Goal: Task Accomplishment & Management: Use online tool/utility

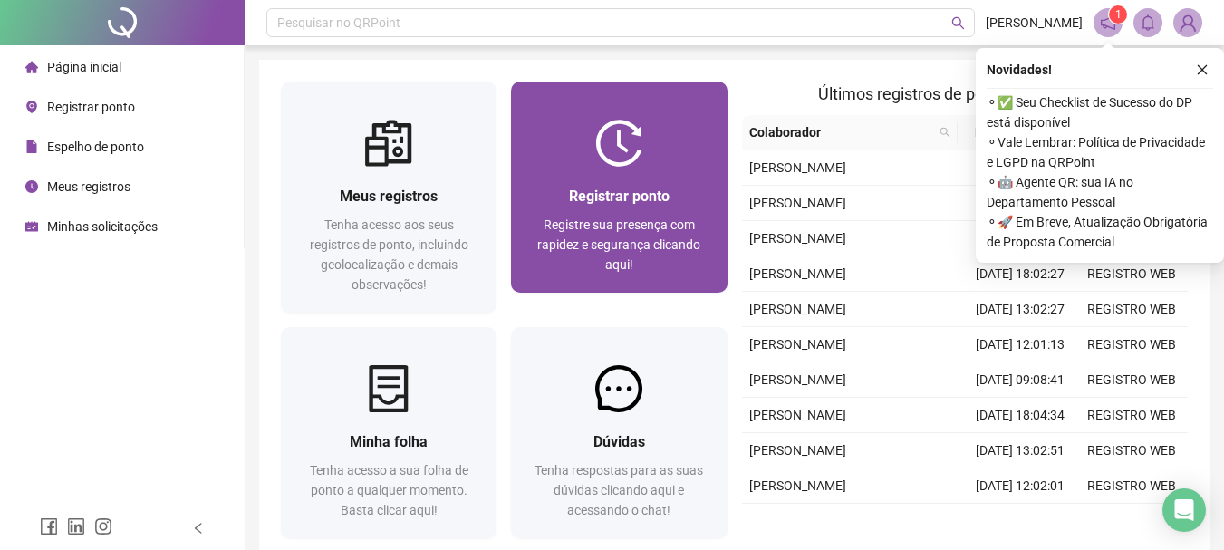
click at [622, 177] on div "Registrar ponto Registre sua presença com rapidez e segurança clicando aqui!" at bounding box center [619, 230] width 216 height 126
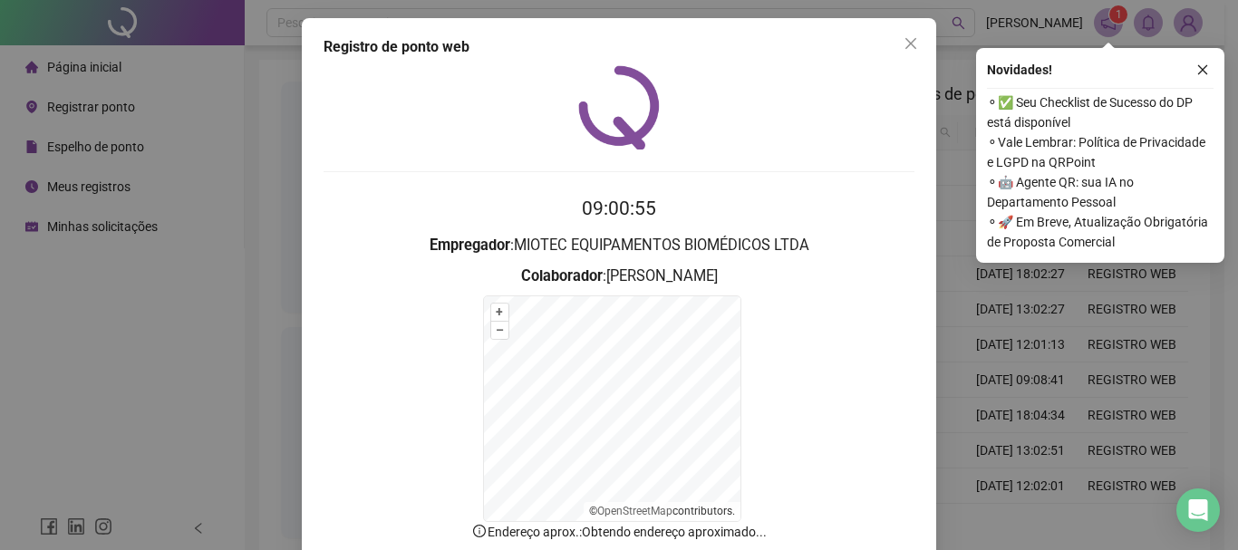
scroll to position [112, 0]
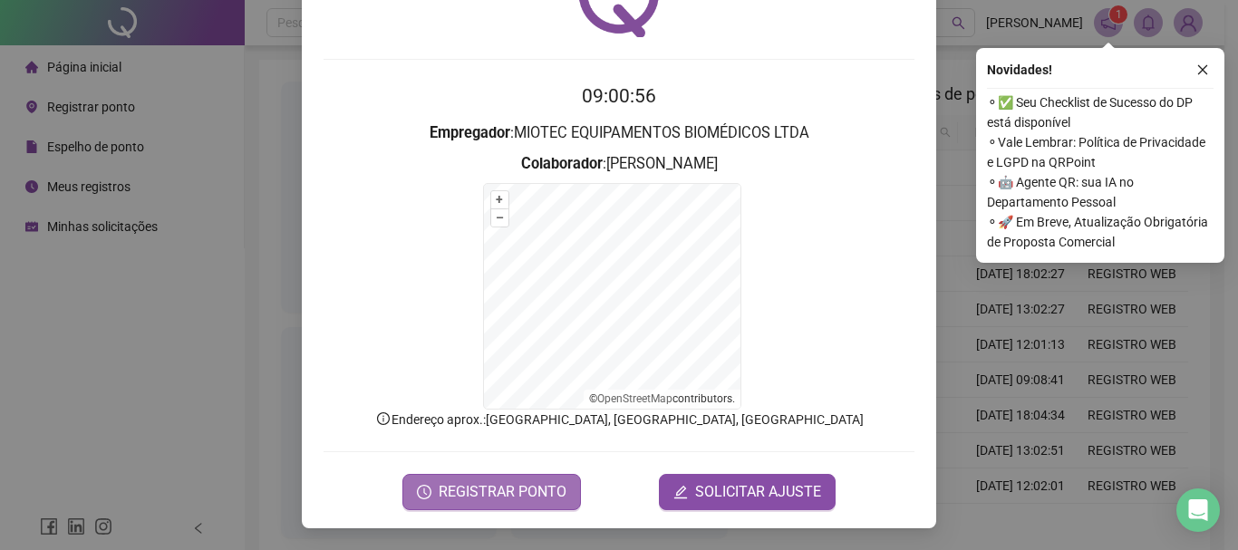
click at [510, 496] on span "REGISTRAR PONTO" at bounding box center [503, 492] width 128 height 22
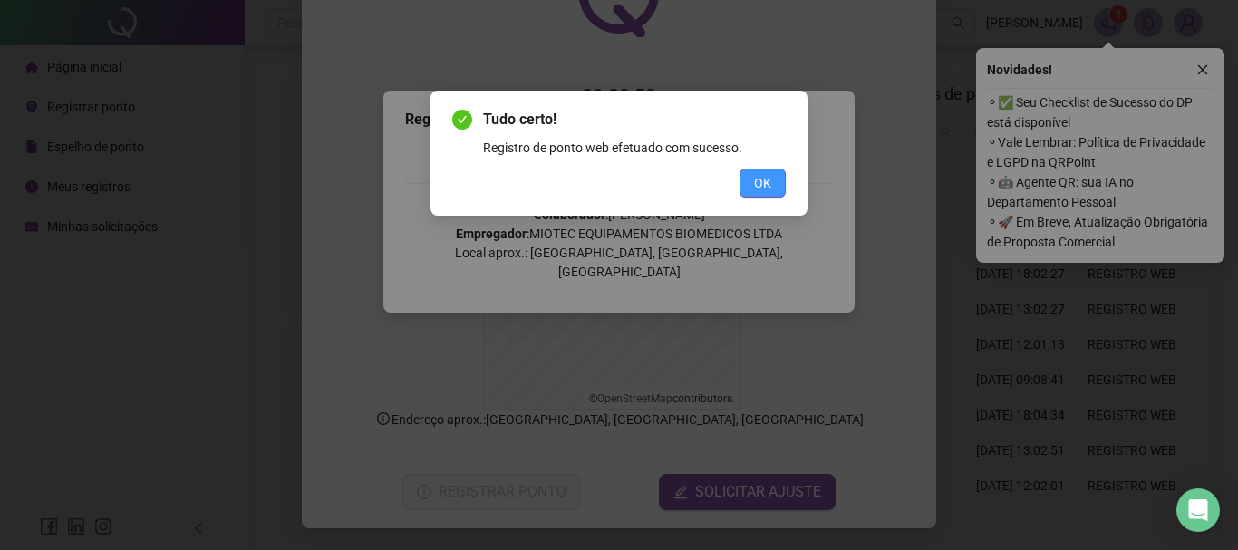
click at [779, 180] on button "OK" at bounding box center [762, 183] width 46 height 29
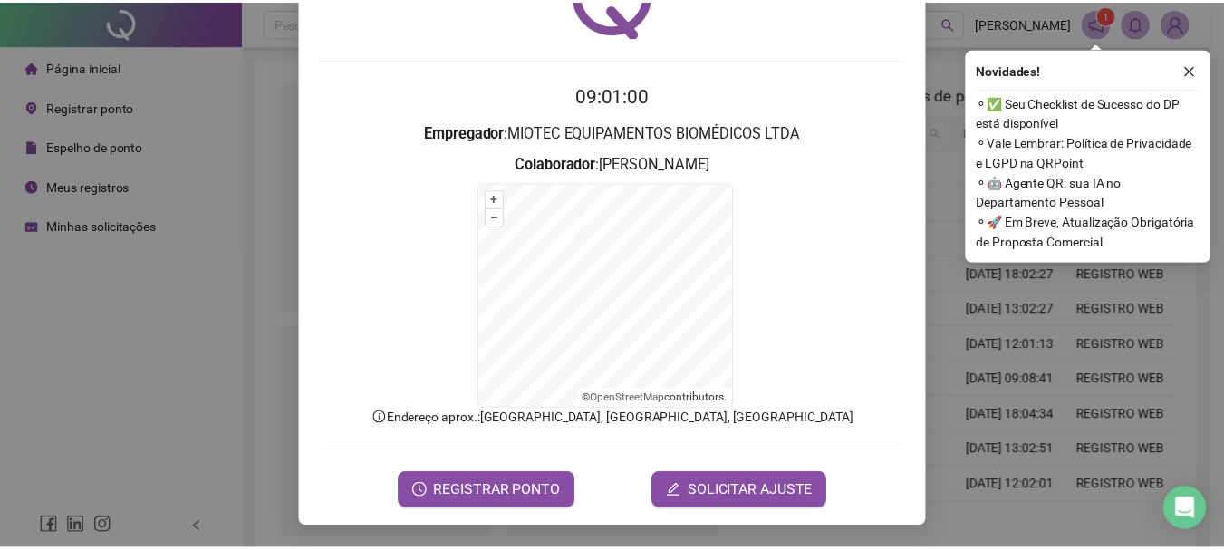
scroll to position [0, 0]
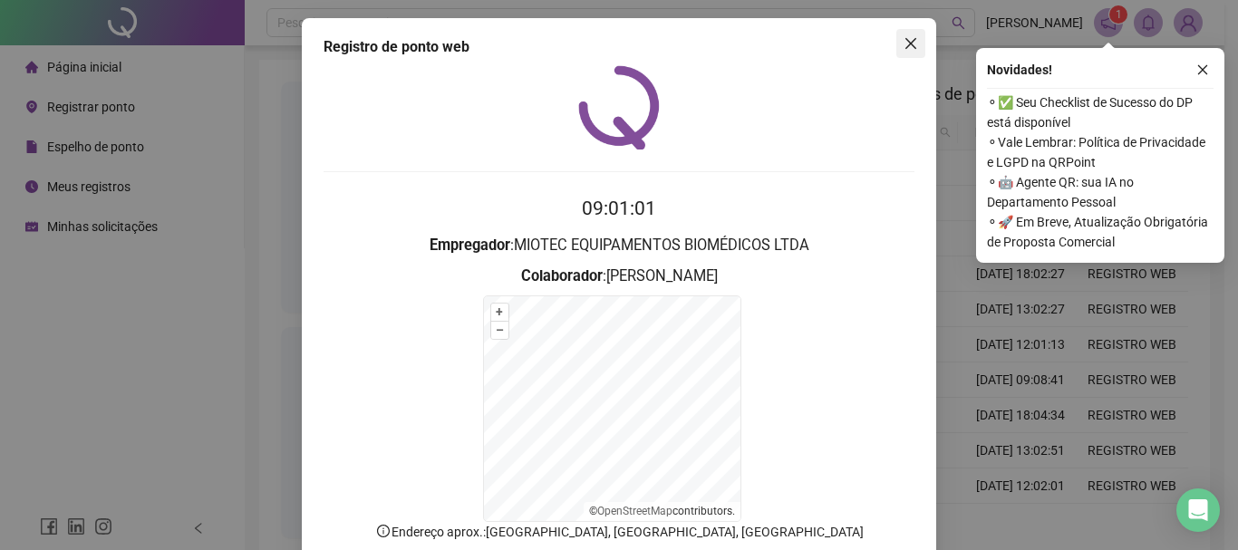
click at [906, 43] on icon "close" at bounding box center [910, 43] width 14 height 14
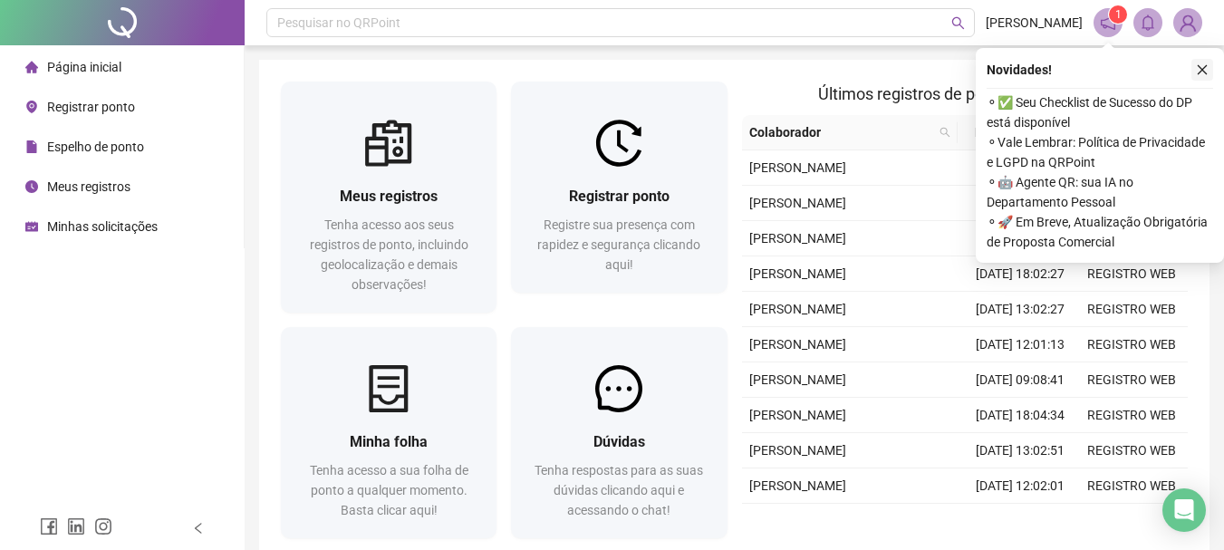
click at [1203, 66] on icon "close" at bounding box center [1202, 69] width 13 height 13
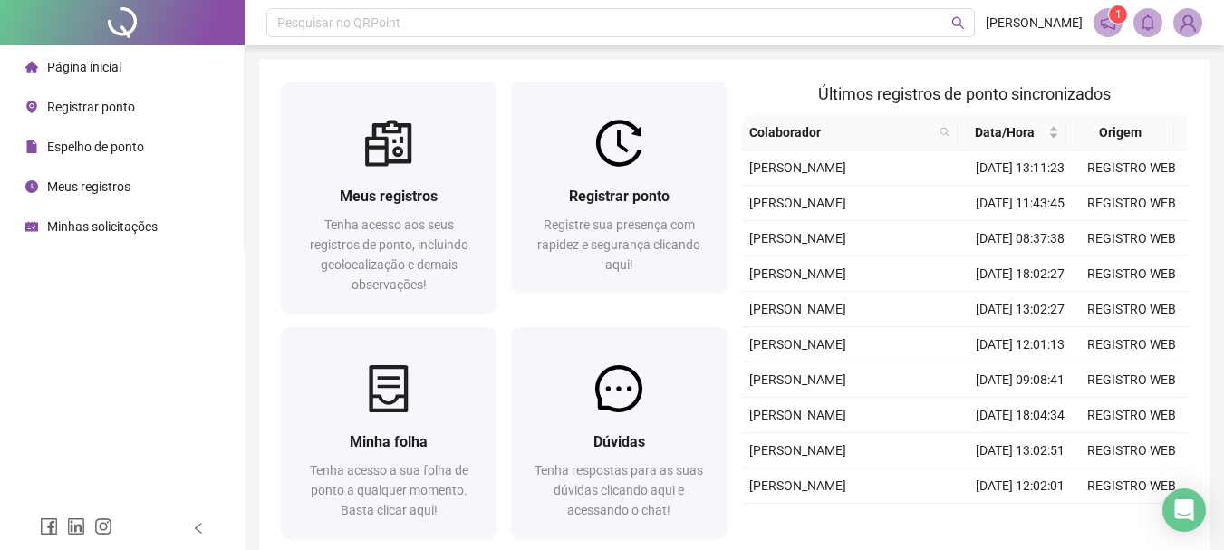
click at [76, 147] on span "Espelho de ponto" at bounding box center [95, 147] width 97 height 14
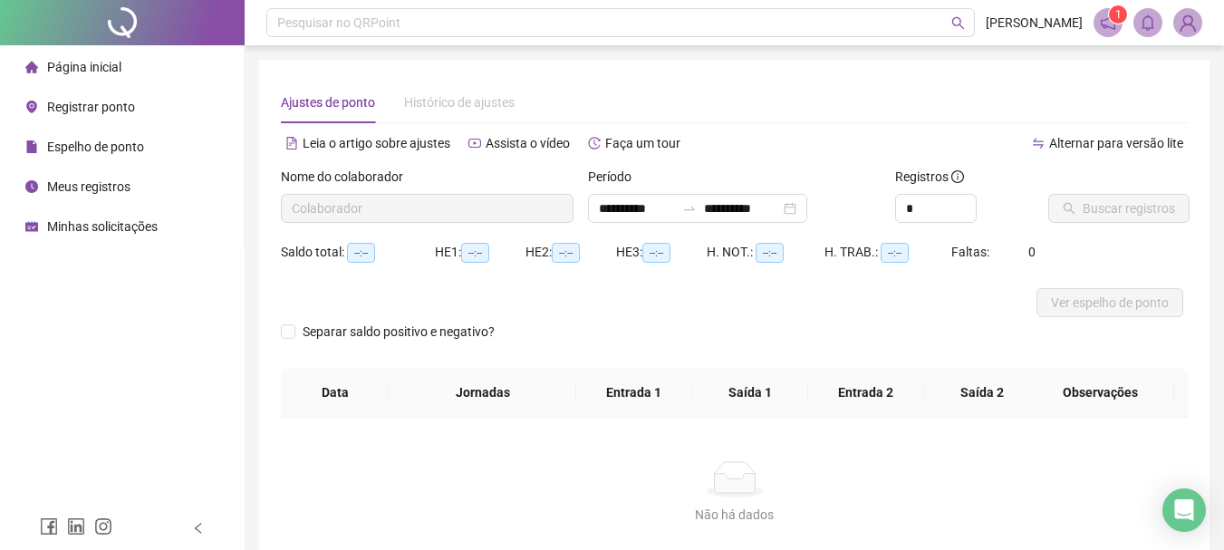
type input "**********"
click at [67, 70] on span "Página inicial" at bounding box center [84, 67] width 74 height 14
